Goal: Find specific page/section: Find specific page/section

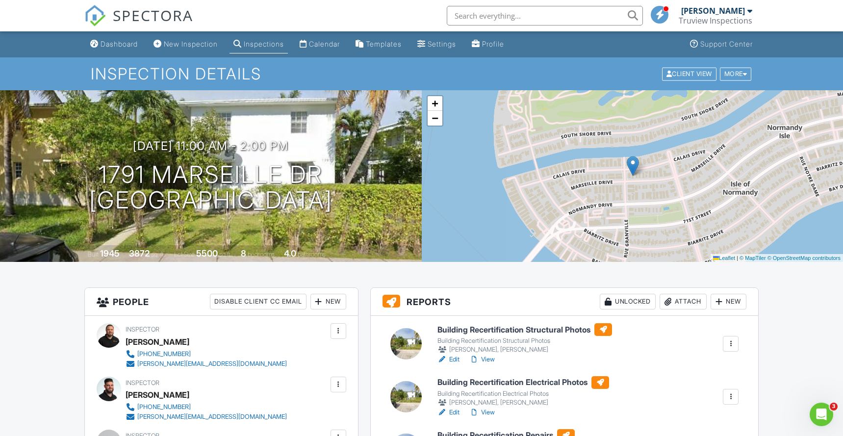
click at [710, 18] on div "Truview Inspections" at bounding box center [716, 21] width 74 height 10
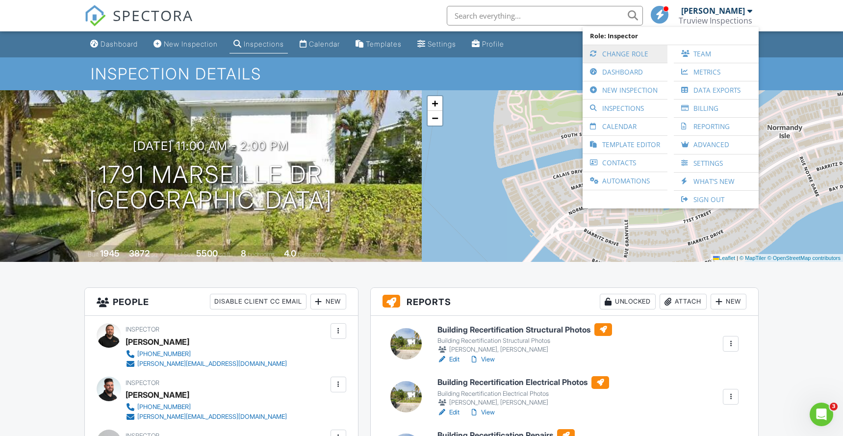
click at [626, 53] on link "Change Role" at bounding box center [625, 54] width 75 height 18
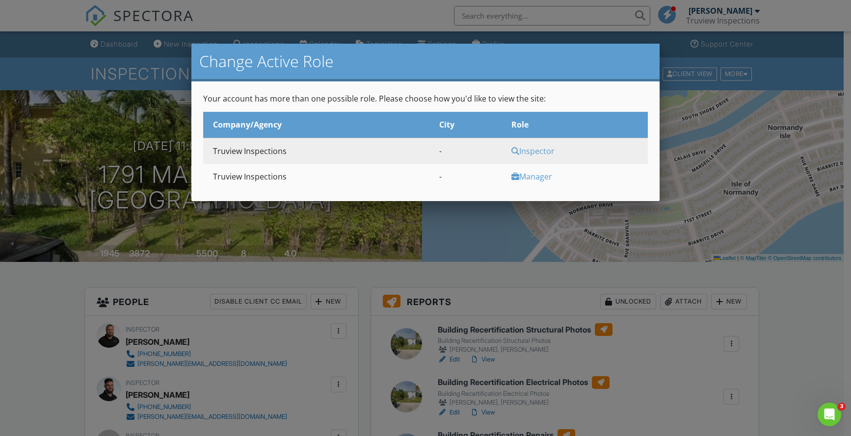
click at [537, 177] on div "Manager" at bounding box center [578, 176] width 134 height 11
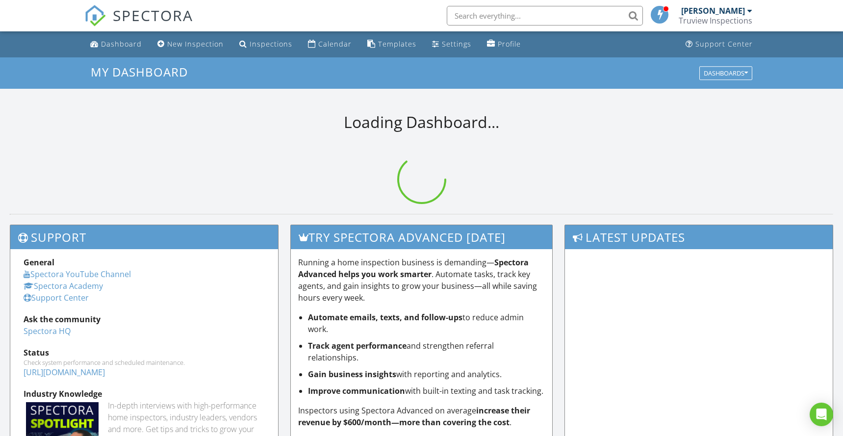
click at [708, 26] on div "Henry Antelo Truview Inspections" at bounding box center [716, 15] width 74 height 31
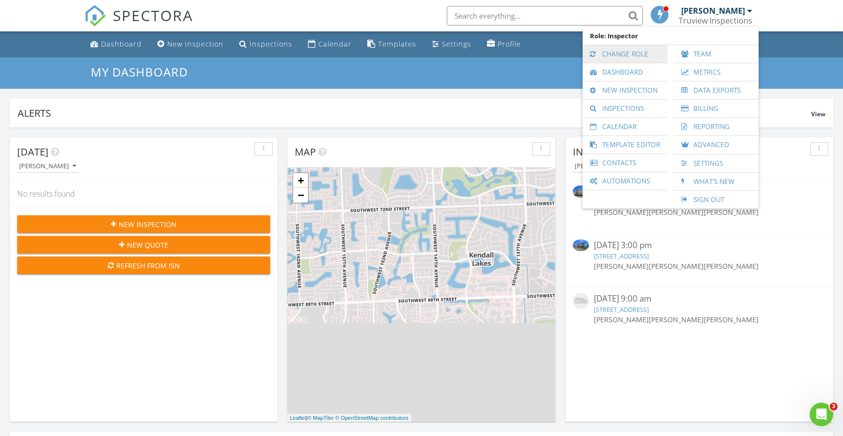
click at [645, 56] on link "Change Role" at bounding box center [625, 54] width 75 height 18
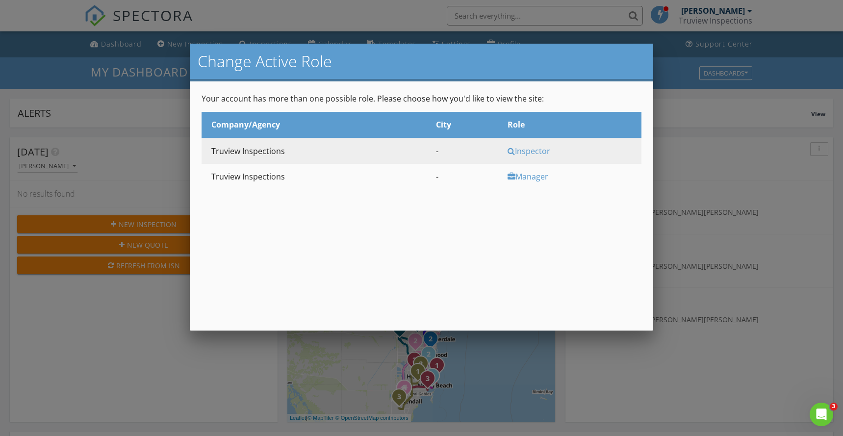
click at [531, 176] on div "Manager" at bounding box center [573, 176] width 131 height 11
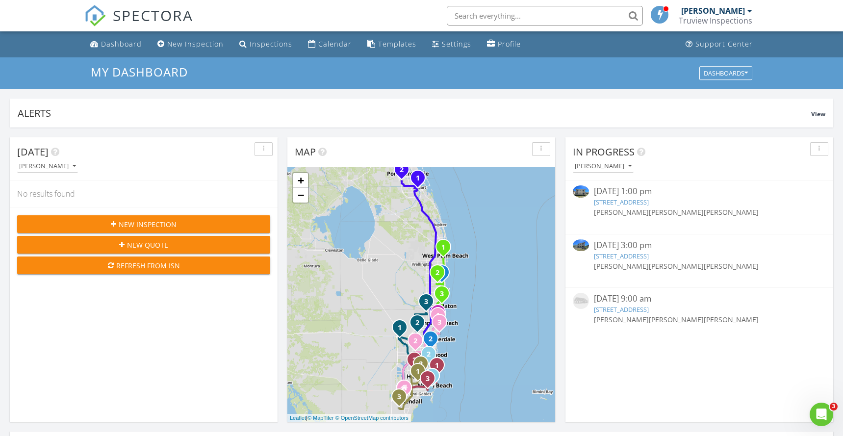
click at [704, 14] on div "[PERSON_NAME]" at bounding box center [713, 11] width 64 height 10
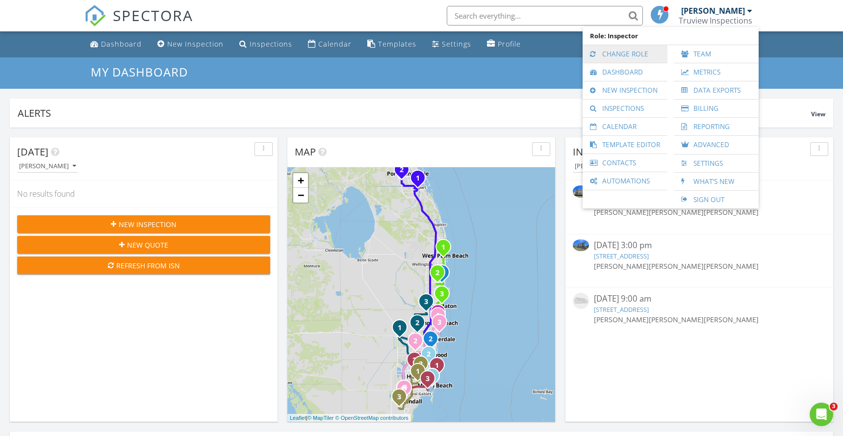
click at [645, 52] on link "Change Role" at bounding box center [625, 54] width 75 height 18
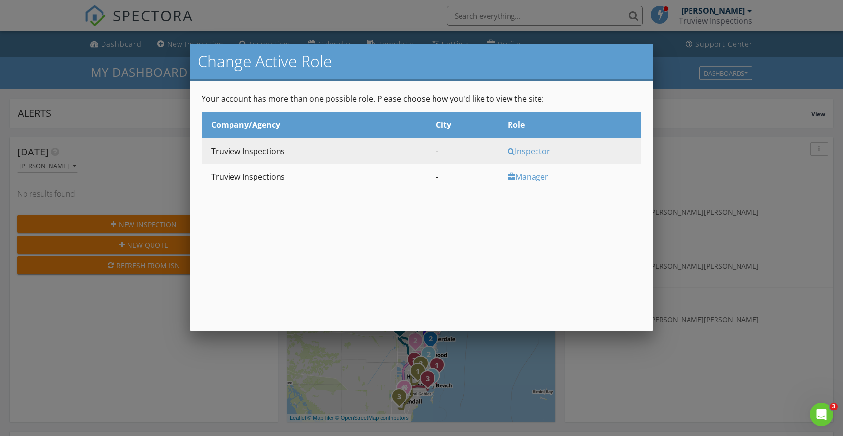
click at [527, 180] on div "Manager" at bounding box center [573, 176] width 131 height 11
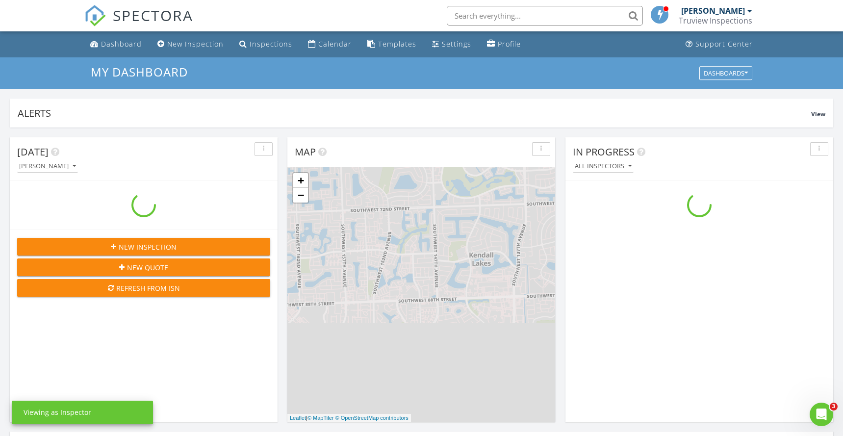
scroll to position [908, 858]
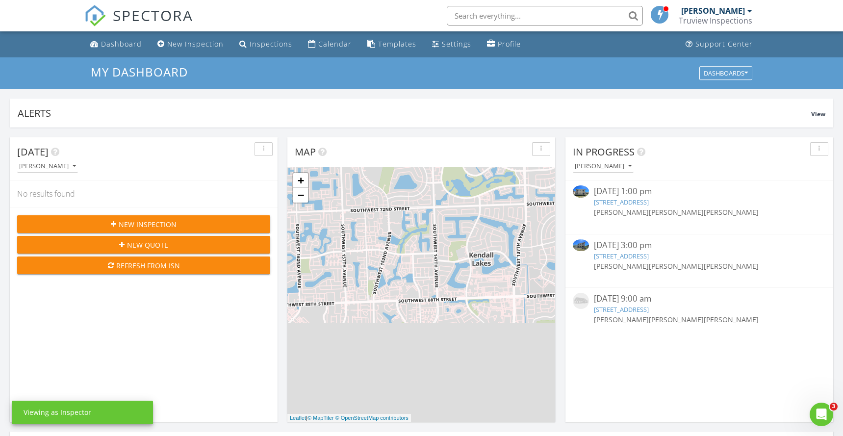
click at [535, 13] on input "text" at bounding box center [545, 16] width 196 height 20
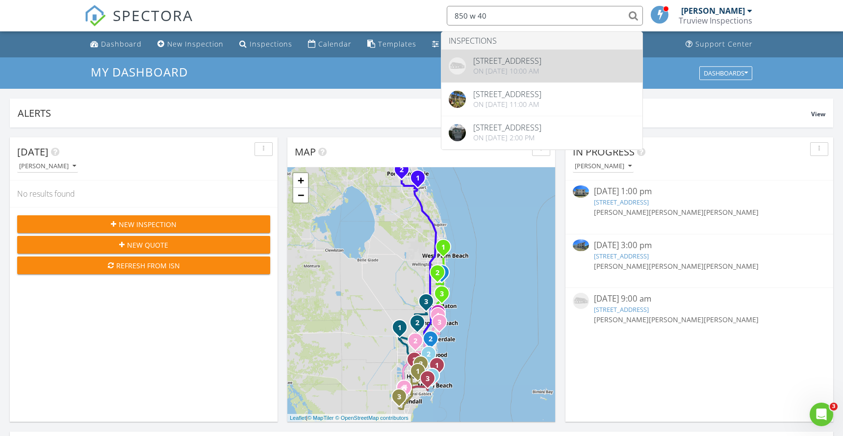
type input "850 w 40"
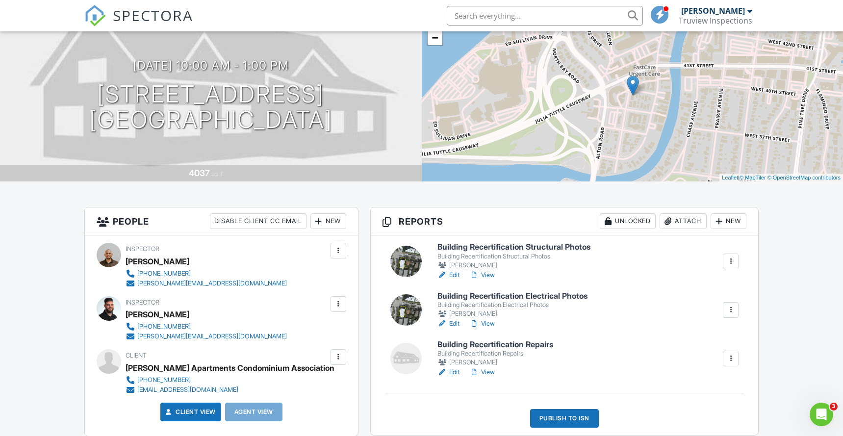
click at [491, 371] on link "View" at bounding box center [482, 372] width 26 height 10
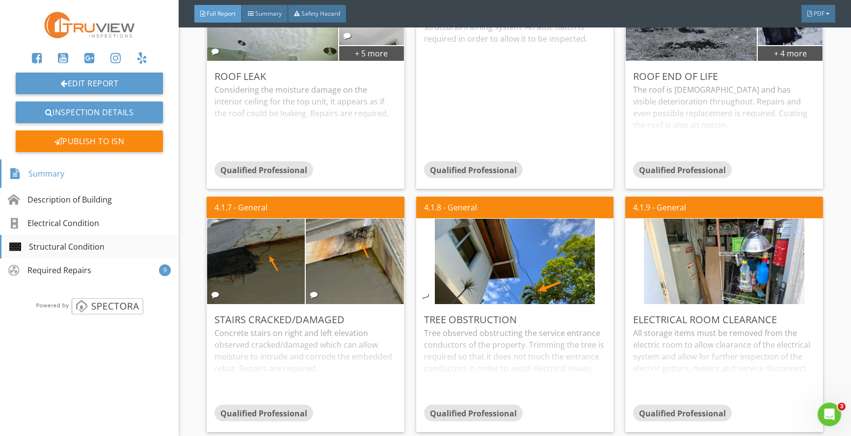
scroll to position [1892, 0]
